Goal: Task Accomplishment & Management: Use online tool/utility

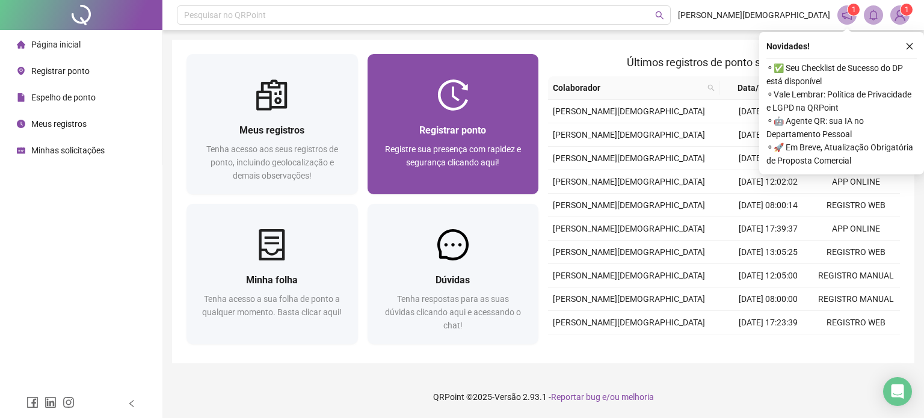
click at [380, 124] on div "Registrar ponto Registre sua presença com rapidez e segurança clicando aqui!" at bounding box center [452, 153] width 171 height 84
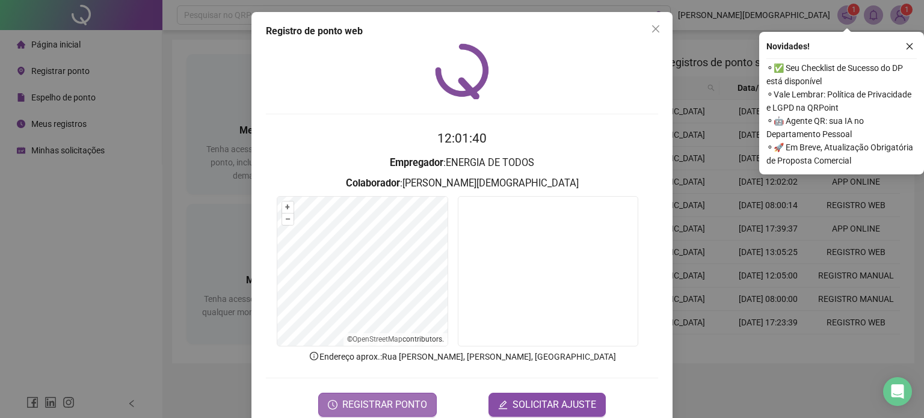
click at [352, 407] on span "REGISTRAR PONTO" at bounding box center [384, 405] width 85 height 14
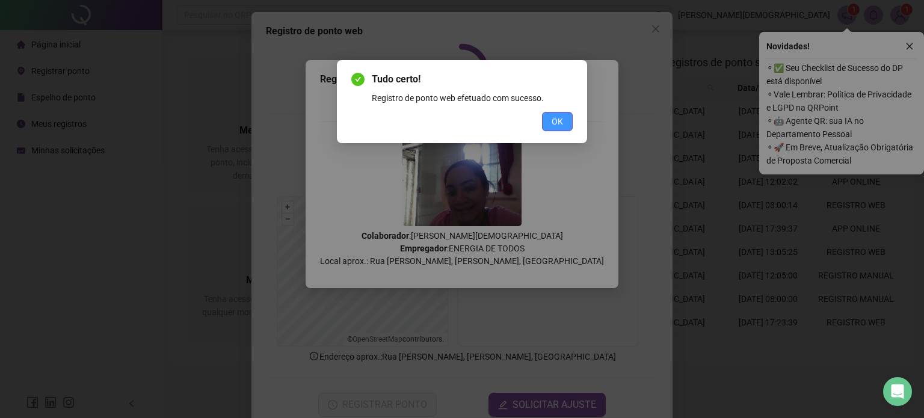
click at [551, 120] on button "OK" at bounding box center [557, 121] width 31 height 19
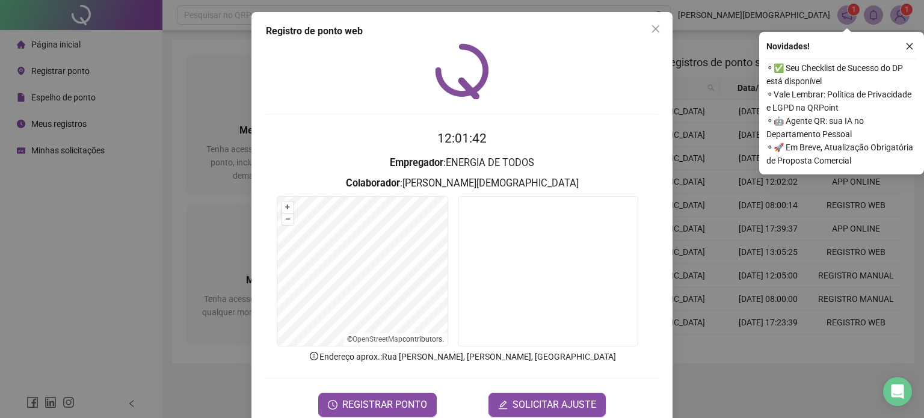
click at [651, 28] on icon "close" at bounding box center [656, 29] width 10 height 10
